Goal: Task Accomplishment & Management: Complete application form

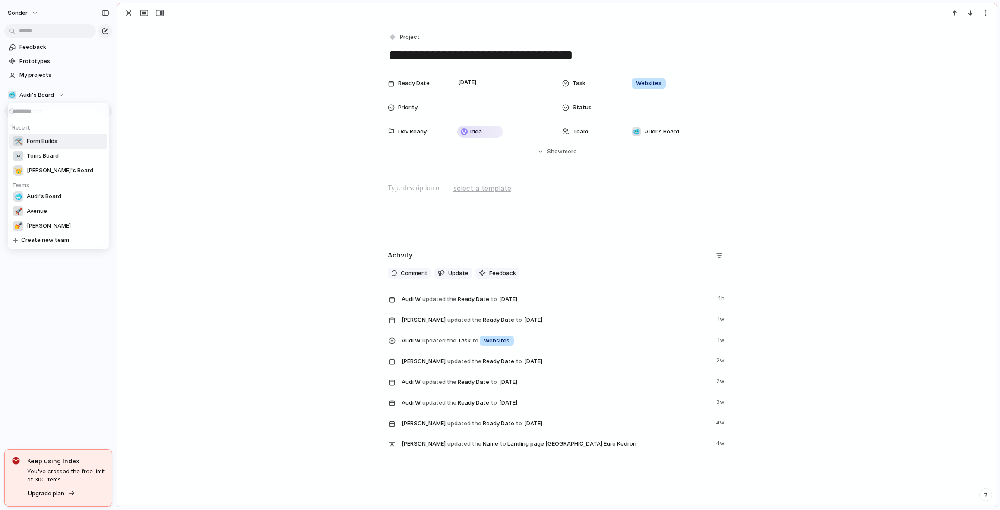
click at [57, 145] on span "Form Builds" at bounding box center [42, 141] width 31 height 9
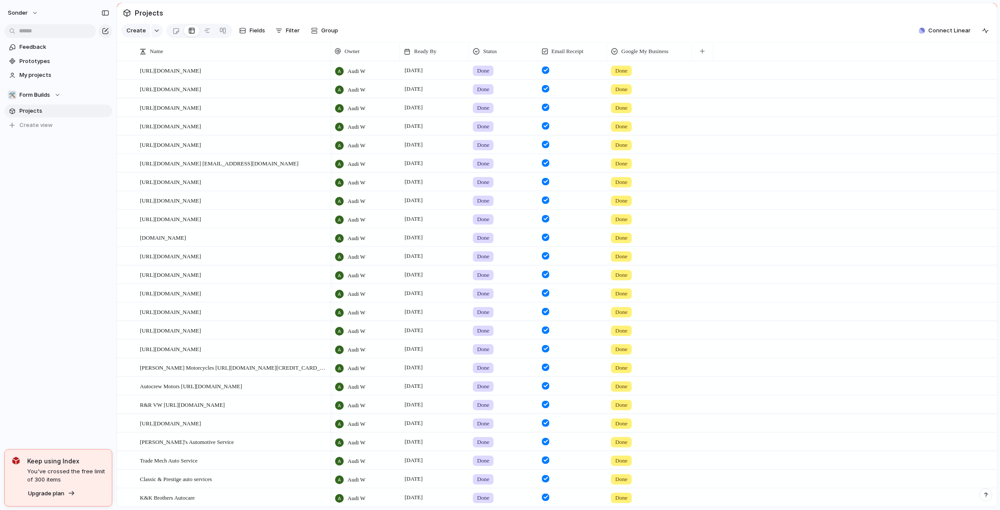
scroll to position [322, 0]
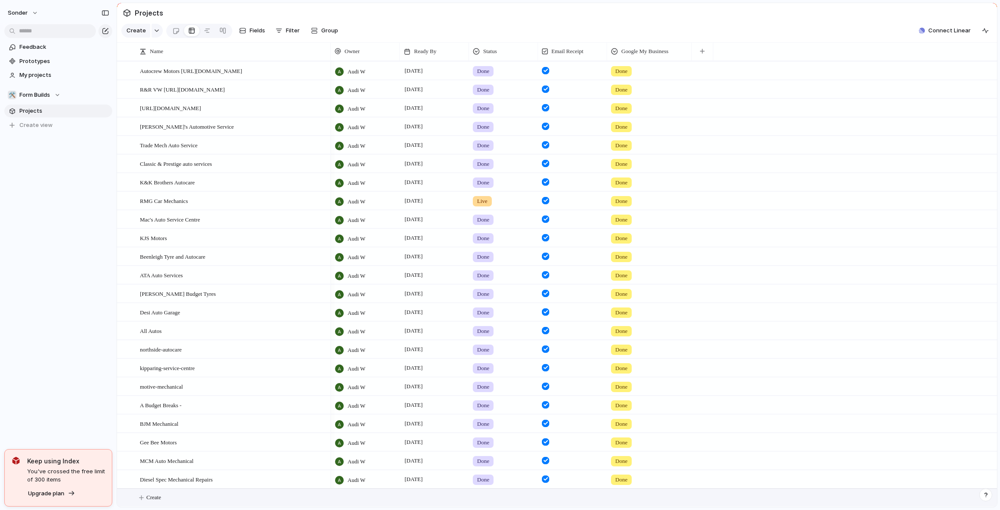
click at [205, 495] on button "Create" at bounding box center [568, 498] width 885 height 18
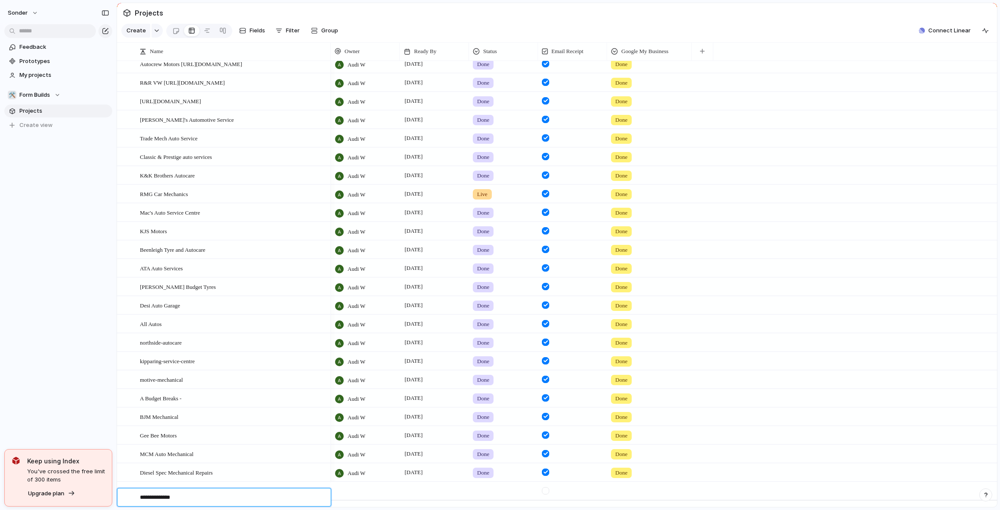
type textarea "**********"
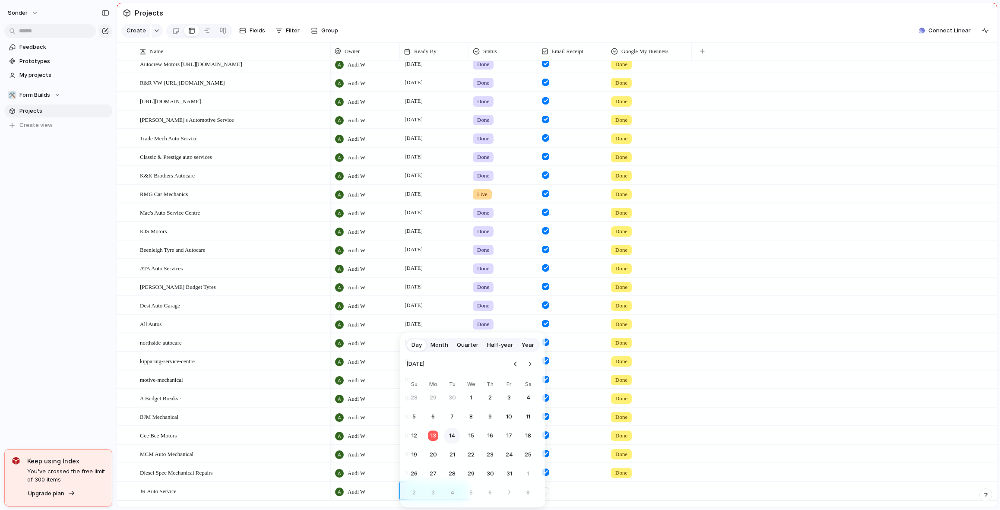
click at [456, 433] on button "14" at bounding box center [452, 436] width 16 height 16
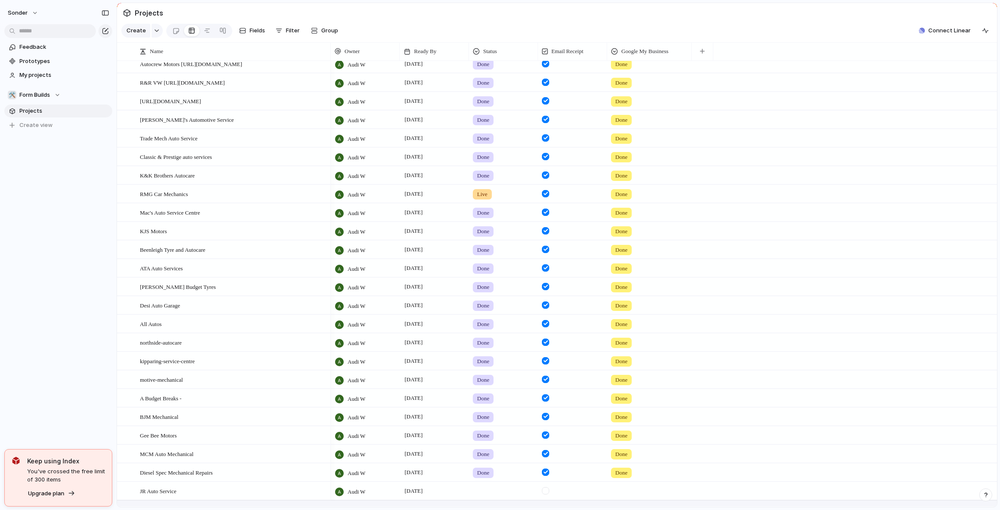
click at [500, 497] on div at bounding box center [503, 489] width 68 height 14
click at [494, 469] on div "Done" at bounding box center [486, 468] width 23 height 10
click at [549, 494] on div at bounding box center [545, 490] width 7 height 7
click at [631, 494] on div at bounding box center [650, 489] width 84 height 14
click at [658, 491] on li "Done" at bounding box center [644, 498] width 70 height 15
